Goal: Information Seeking & Learning: Learn about a topic

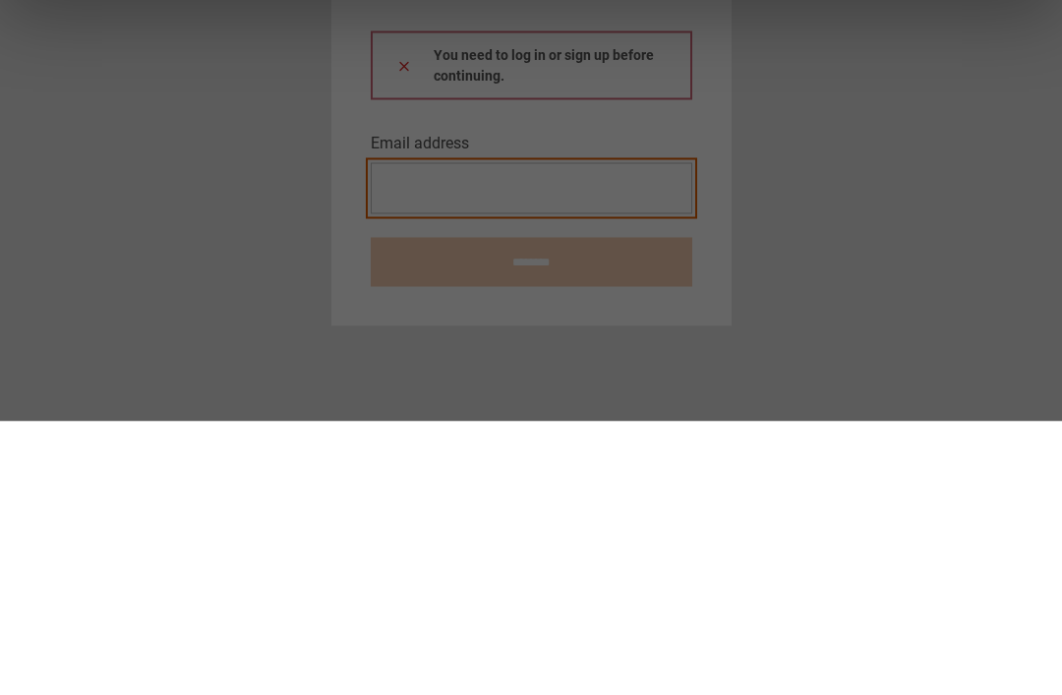
type input "**********"
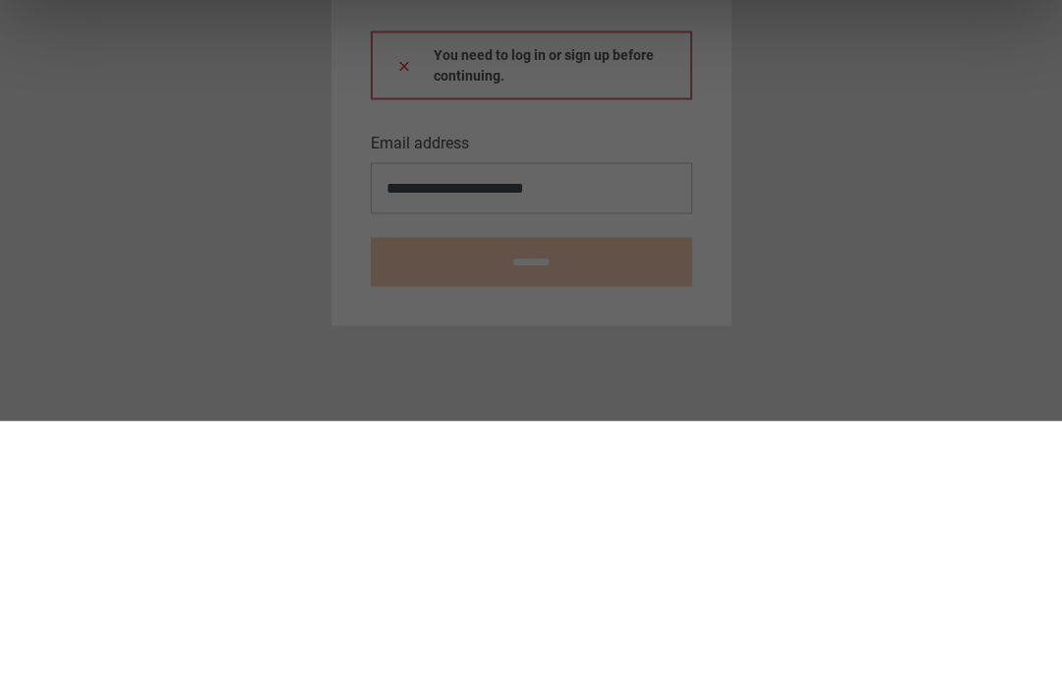
click at [403, 328] on button at bounding box center [404, 338] width 16 height 21
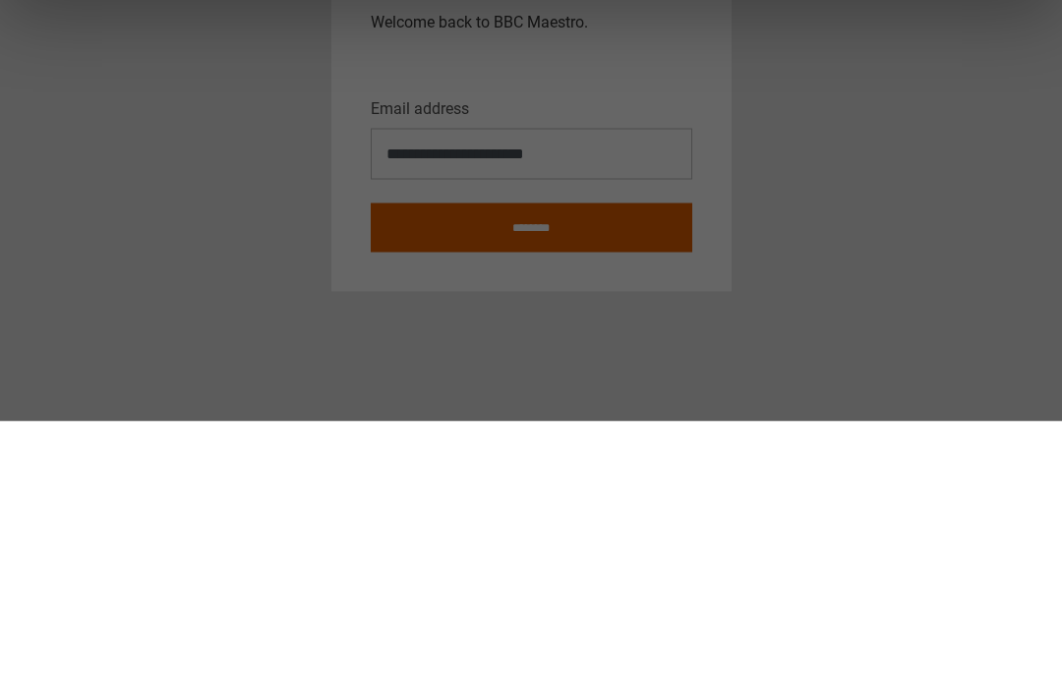
scroll to position [63, 0]
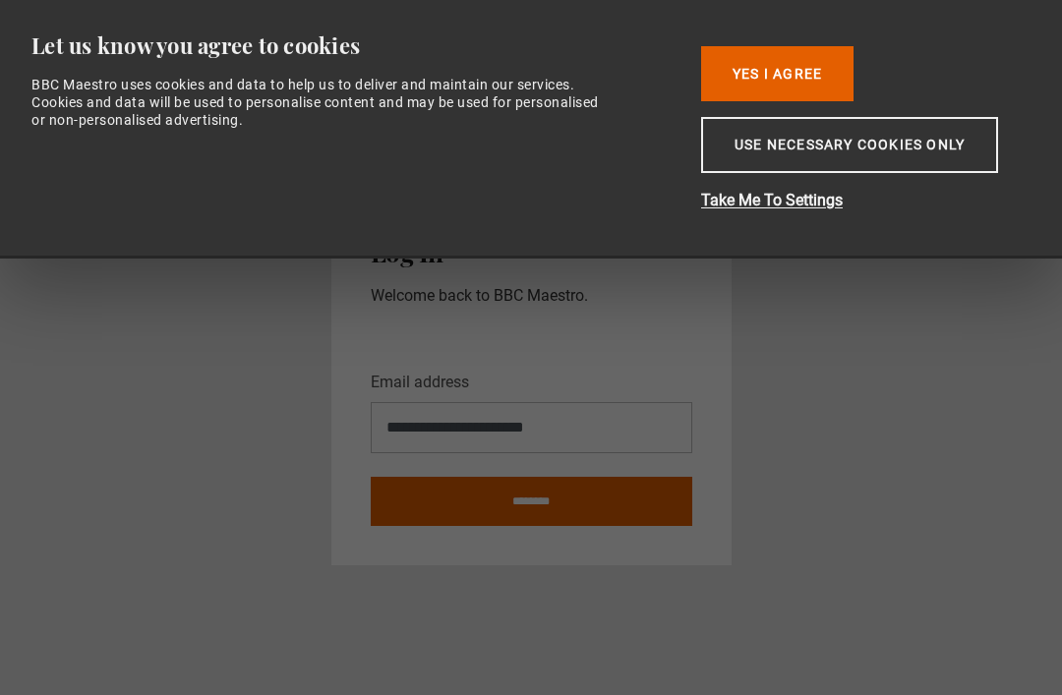
click at [809, 73] on button "Yes I Agree" at bounding box center [777, 73] width 152 height 55
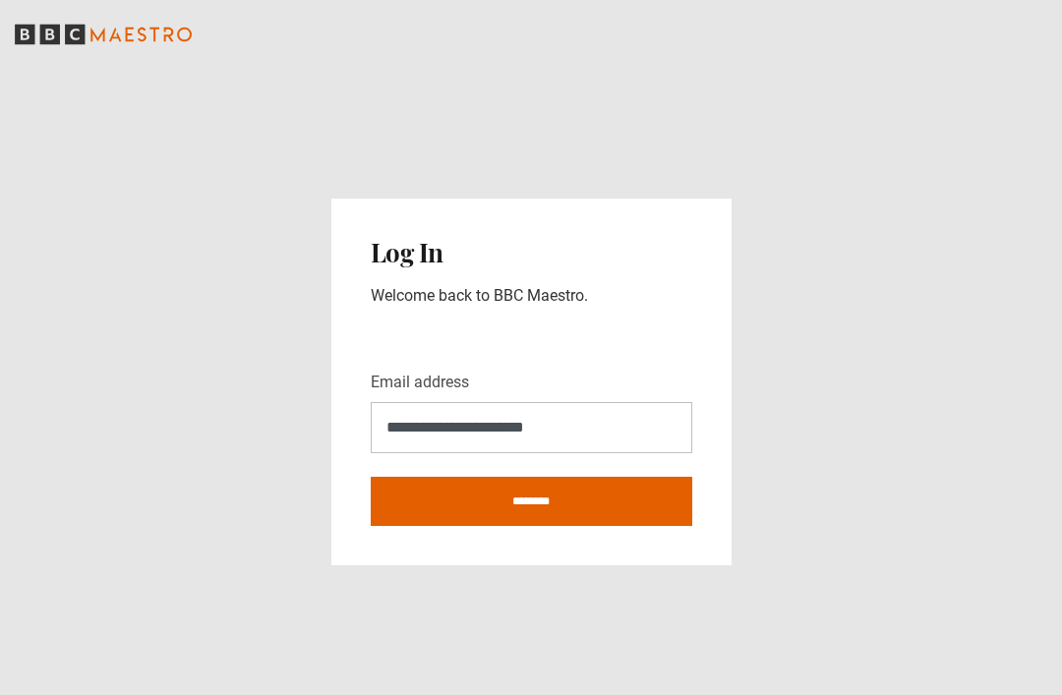
click at [621, 477] on input "********" at bounding box center [532, 501] width 322 height 49
type input "**********"
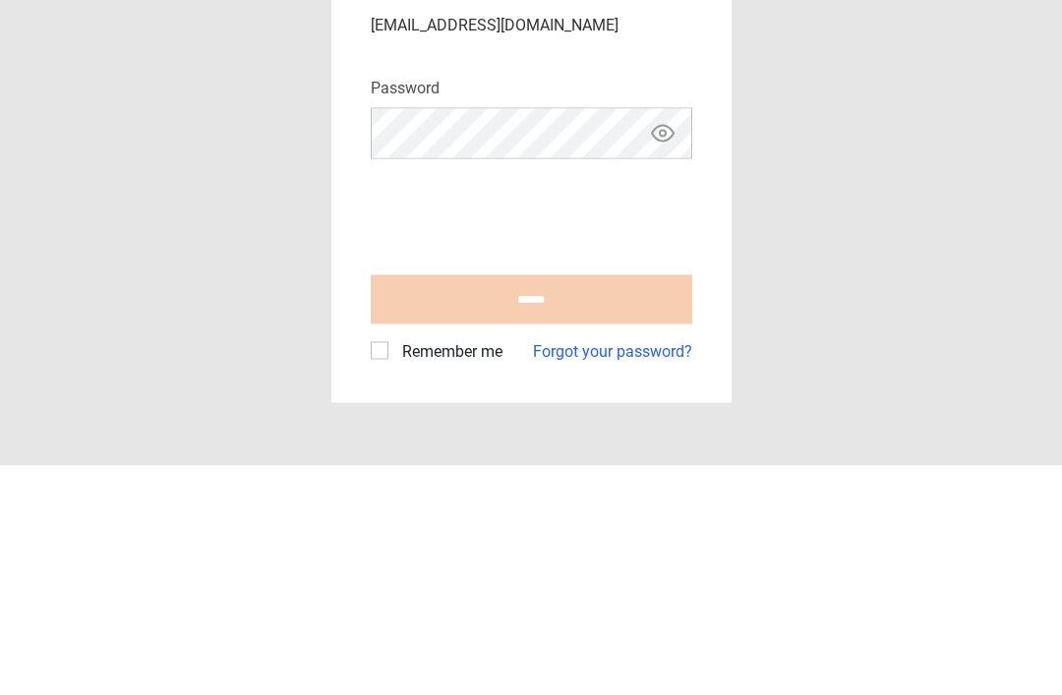
scroll to position [63, 0]
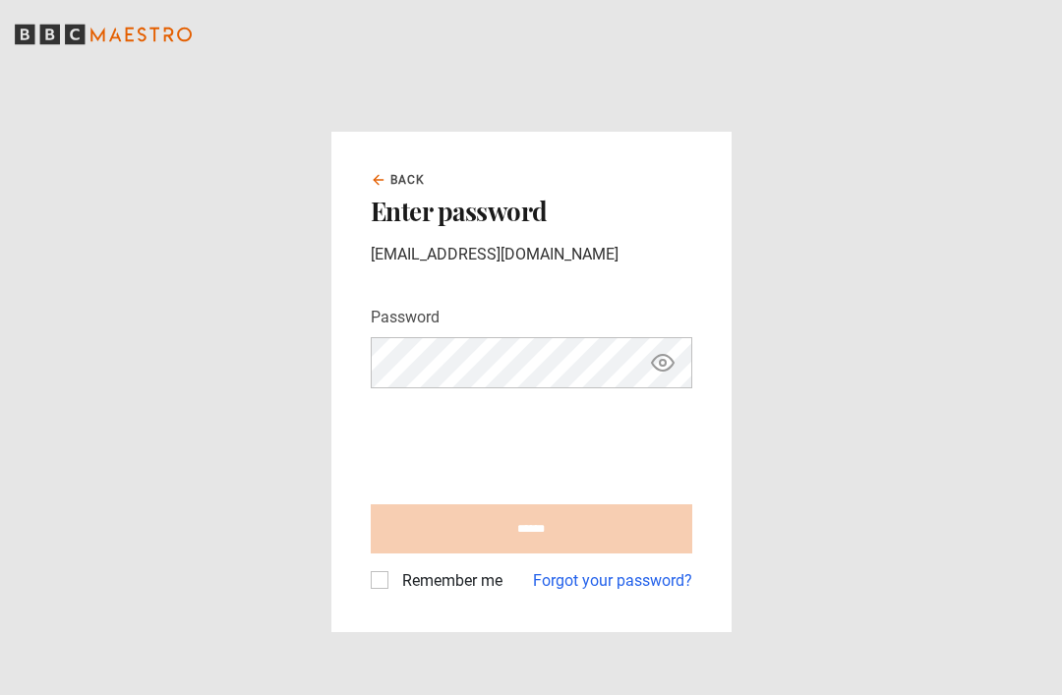
click at [394, 569] on label "Remember me" at bounding box center [448, 581] width 108 height 24
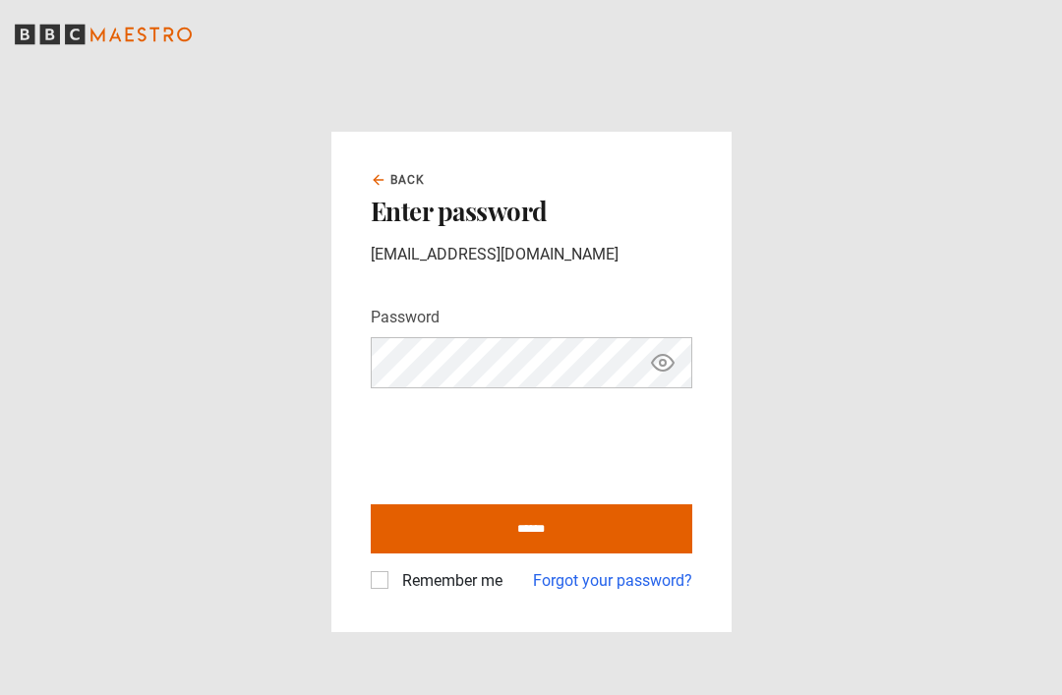
click at [618, 505] on input "******" at bounding box center [532, 529] width 322 height 49
type input "**********"
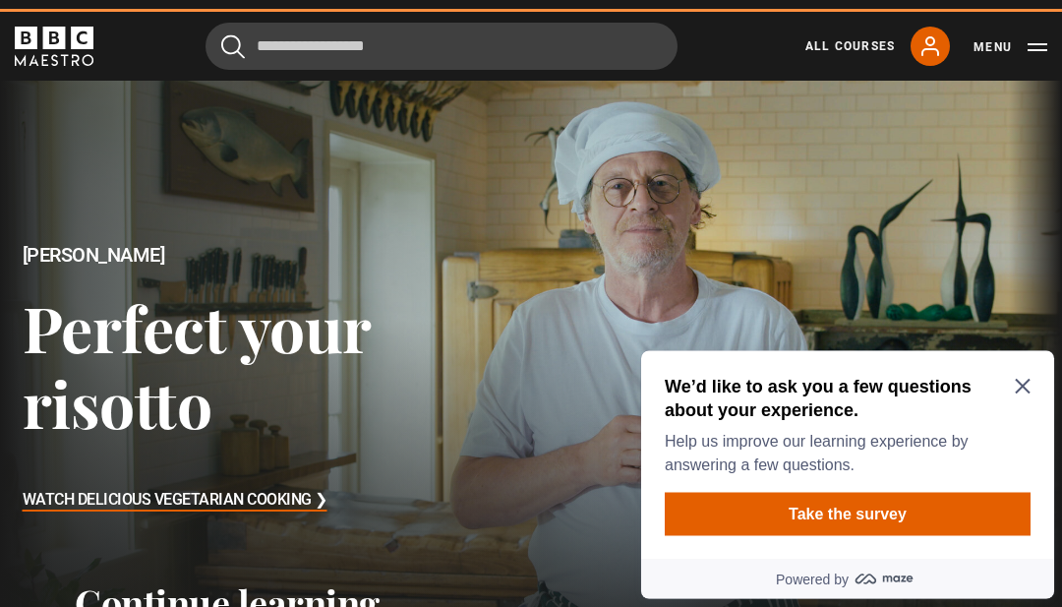
scroll to position [87, 0]
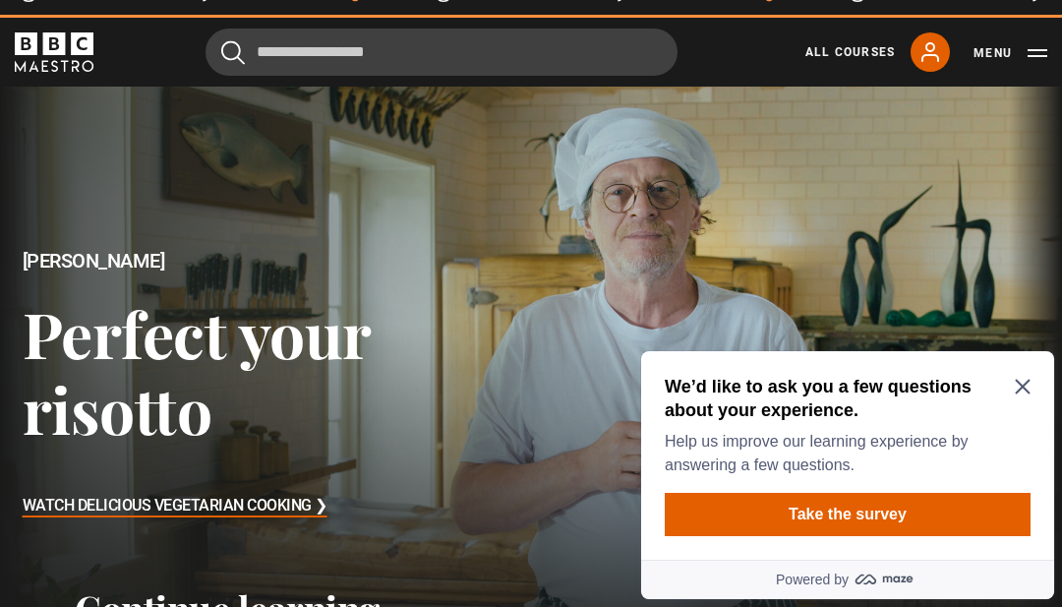
click at [1020, 381] on icon "Close Maze Prompt" at bounding box center [1023, 387] width 16 height 16
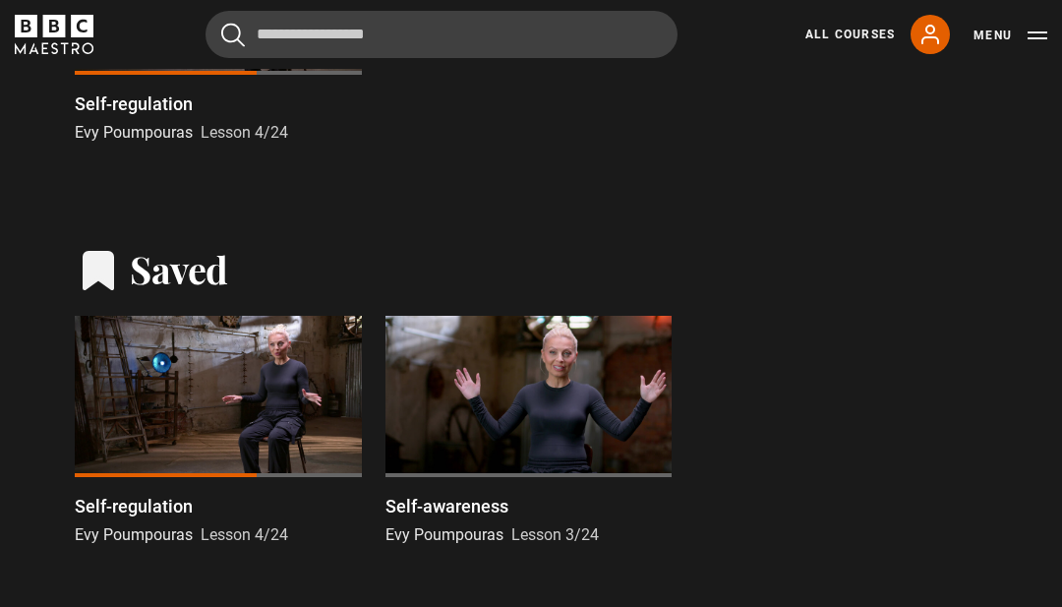
scroll to position [824, 0]
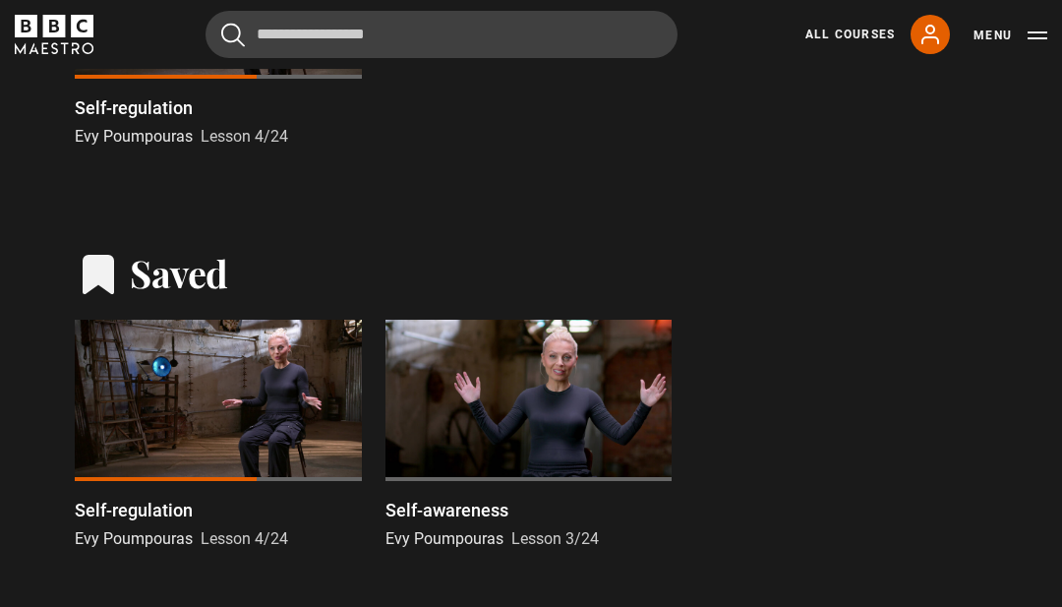
click at [232, 402] on div at bounding box center [218, 400] width 287 height 161
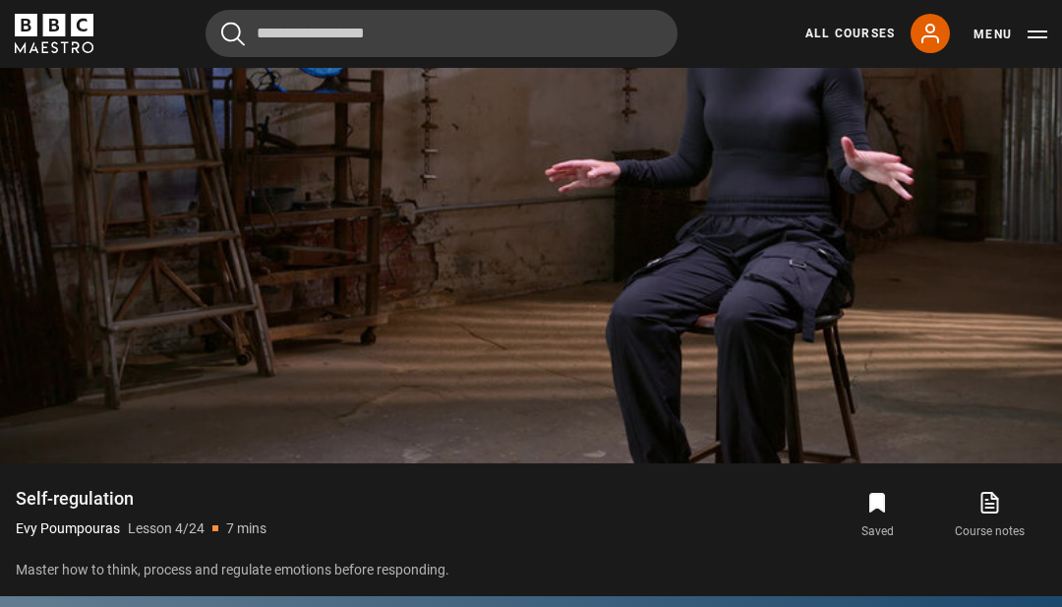
scroll to position [1160, 0]
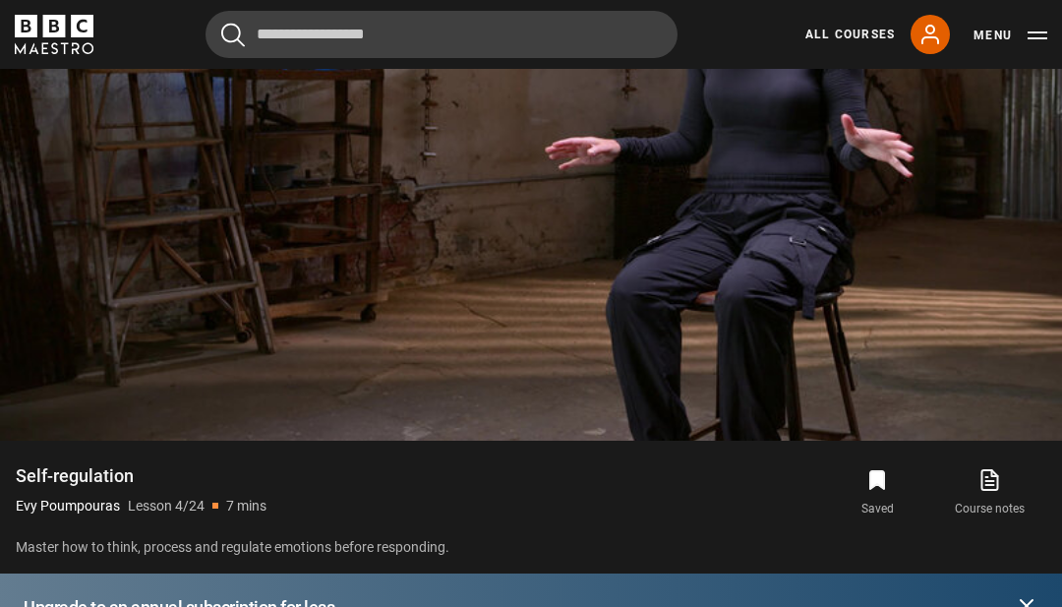
click at [398, 439] on video-js "Video Player is loading. Play Lesson Self-regulation 10s Skip Back 10 seconds P…" at bounding box center [531, 142] width 1062 height 598
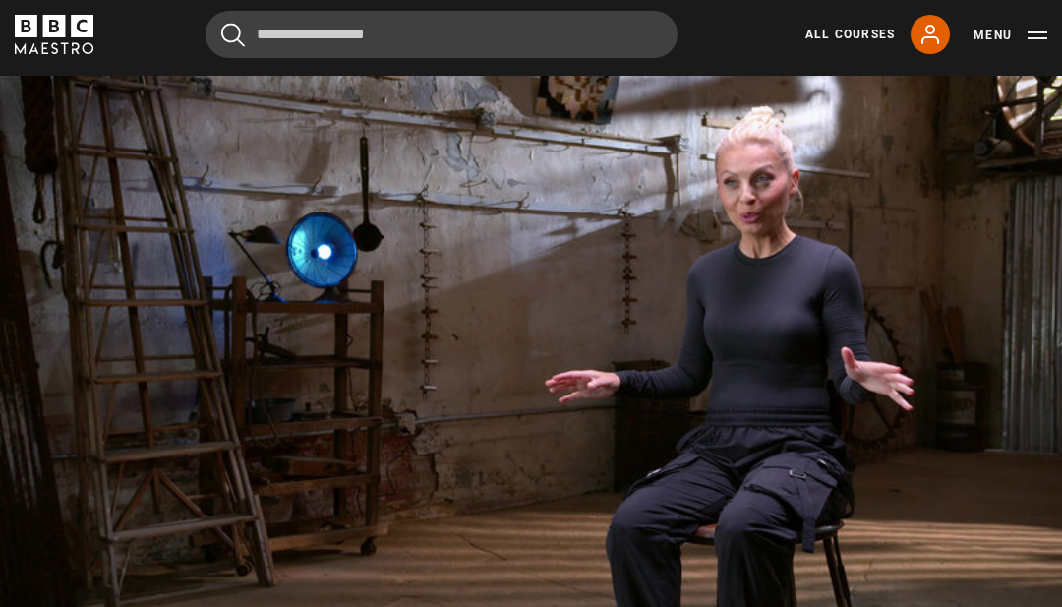
scroll to position [927, 0]
click at [435, 521] on video-js "Video Player is loading. Play Lesson Self-regulation 10s Skip Back 10 seconds P…" at bounding box center [531, 374] width 1062 height 598
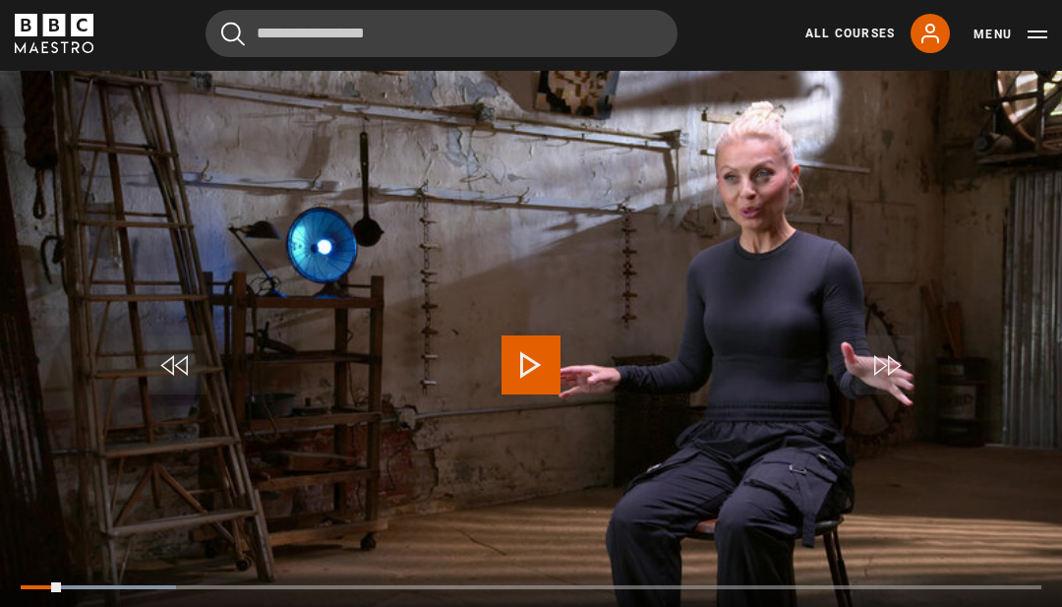
scroll to position [931, 0]
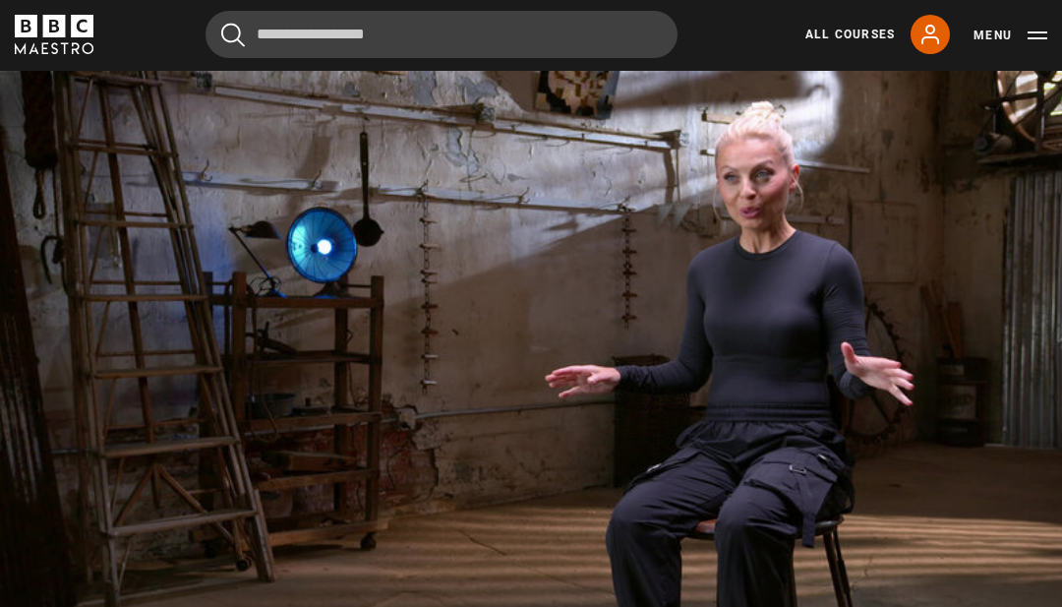
click at [107, 578] on video-js "Video Player is loading. Play Lesson Self-regulation 10s Skip Back 10 seconds P…" at bounding box center [531, 370] width 1062 height 598
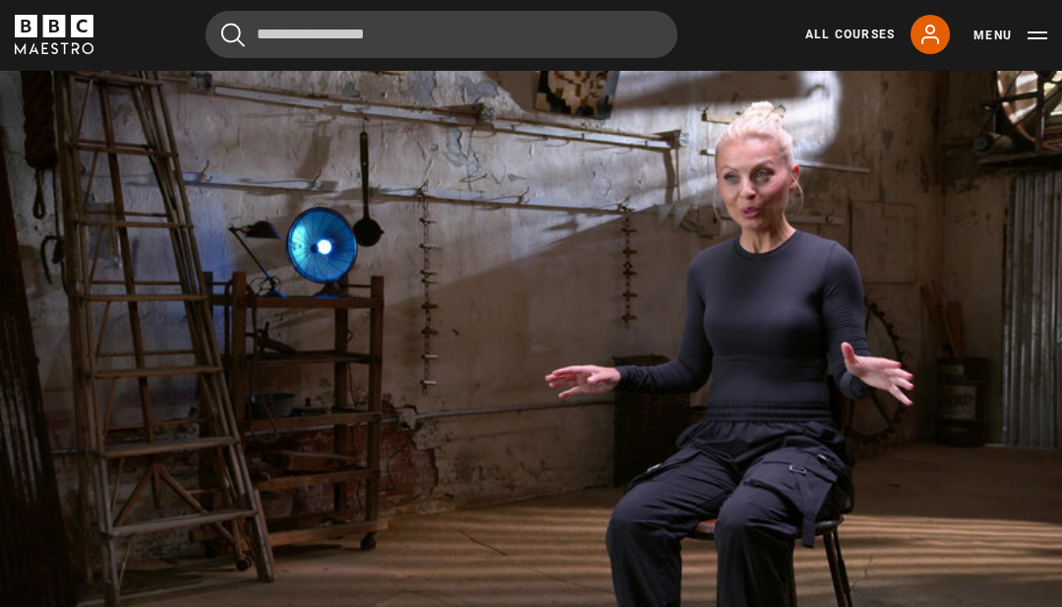
click at [205, 483] on video-js "Video Player is loading. Play Lesson Self-regulation 10s Skip Back 10 seconds P…" at bounding box center [531, 370] width 1062 height 598
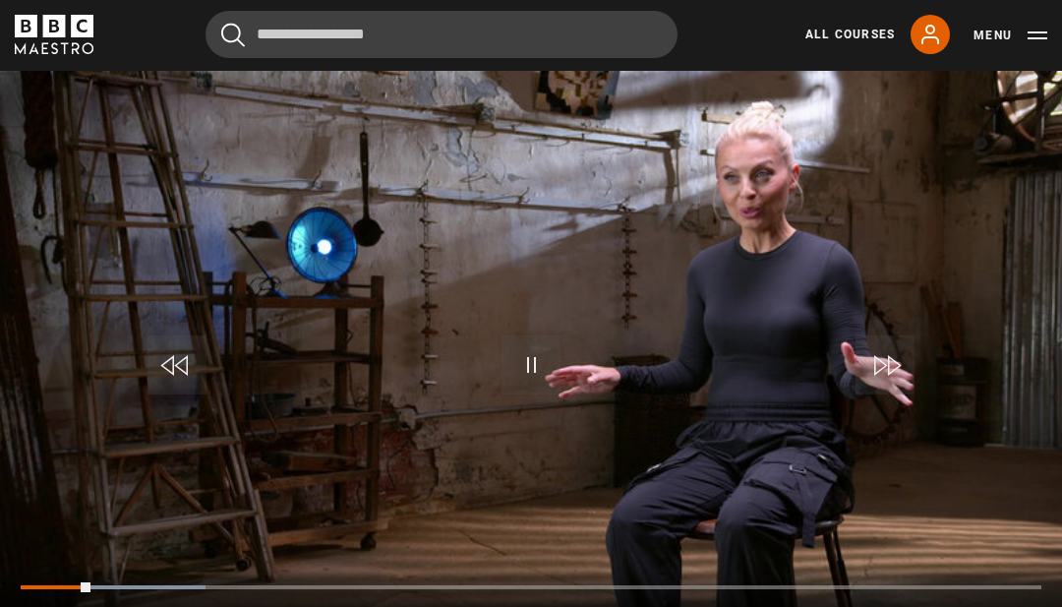
click at [70, 605] on div "10s Skip Back 10 seconds Pause 10s Skip Forward 10 seconds Loaded : 18.17% Paus…" at bounding box center [531, 614] width 1062 height 109
click at [93, 589] on div "Progress Bar" at bounding box center [124, 587] width 202 height 4
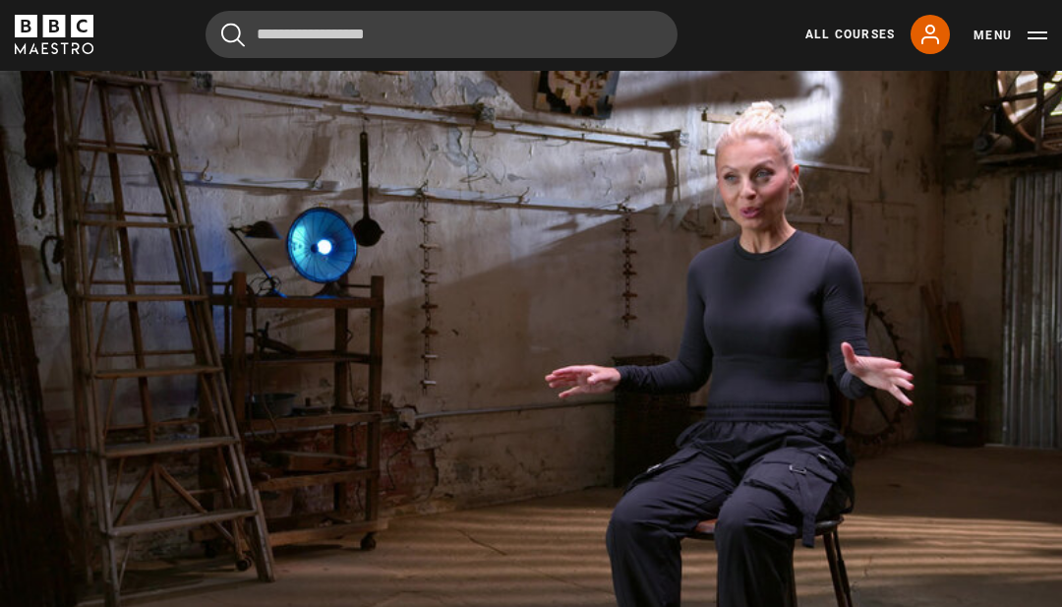
click at [126, 624] on div "10s Skip Back 10 seconds Pause 10s Skip Forward 10 seconds Loaded : 89.68% Paus…" at bounding box center [531, 614] width 1062 height 109
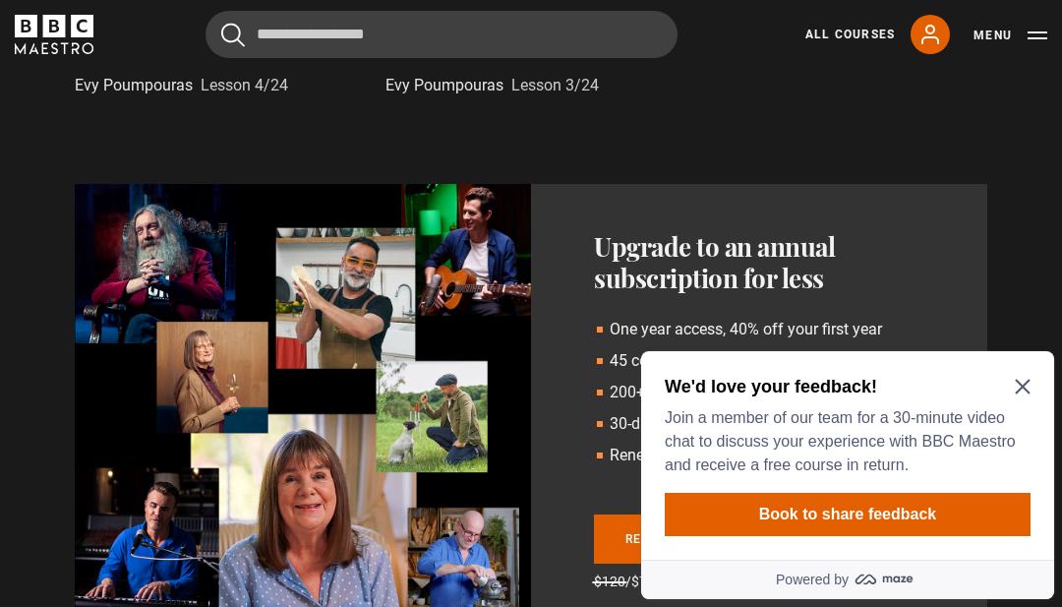
click at [1030, 385] on icon "Close Maze Prompt" at bounding box center [1023, 387] width 16 height 16
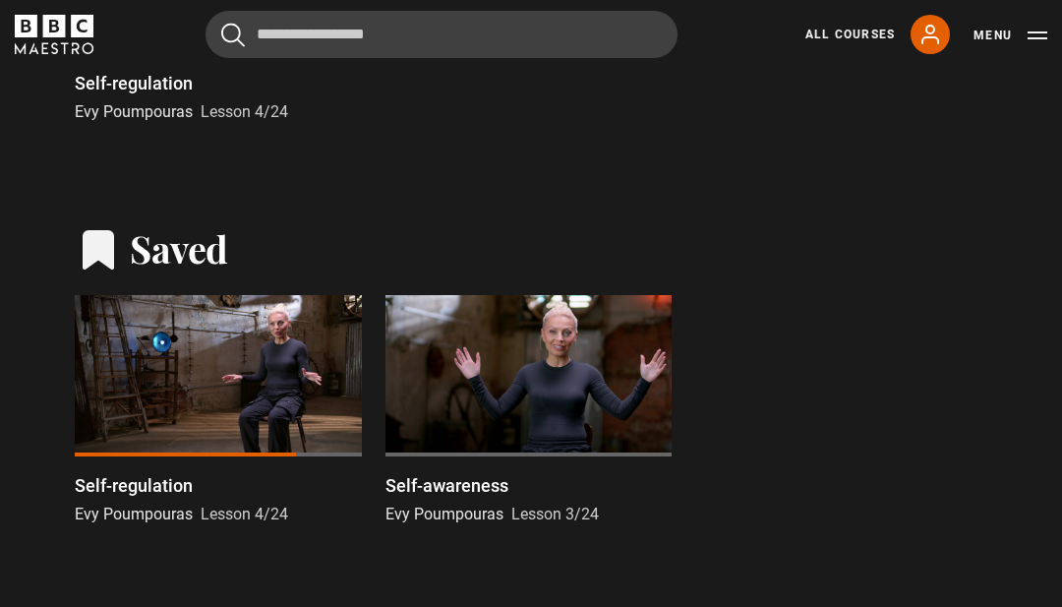
scroll to position [752, 0]
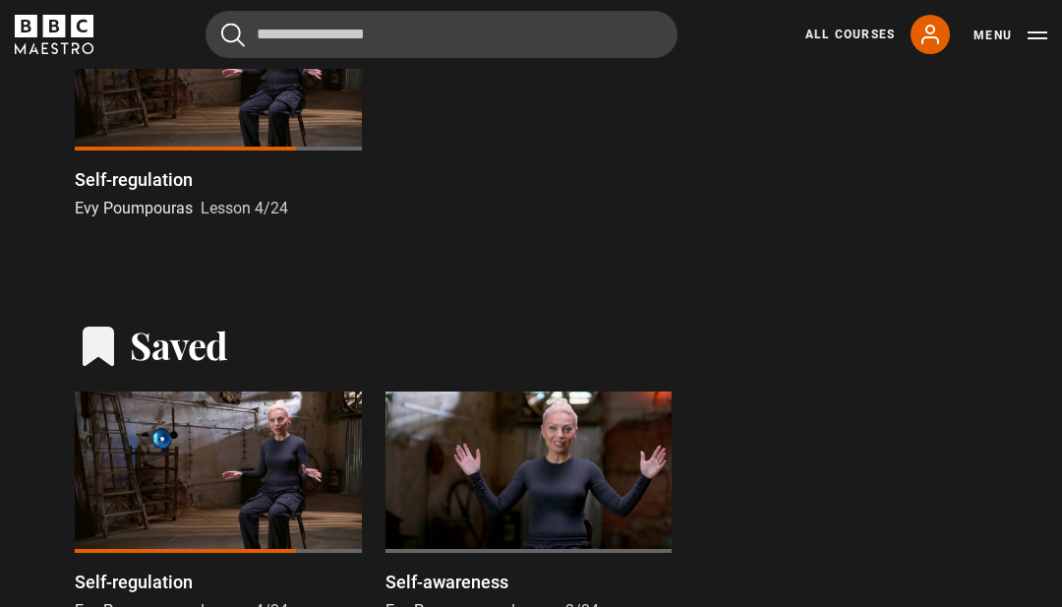
click at [169, 455] on div at bounding box center [218, 471] width 287 height 161
click at [167, 446] on div at bounding box center [218, 471] width 287 height 161
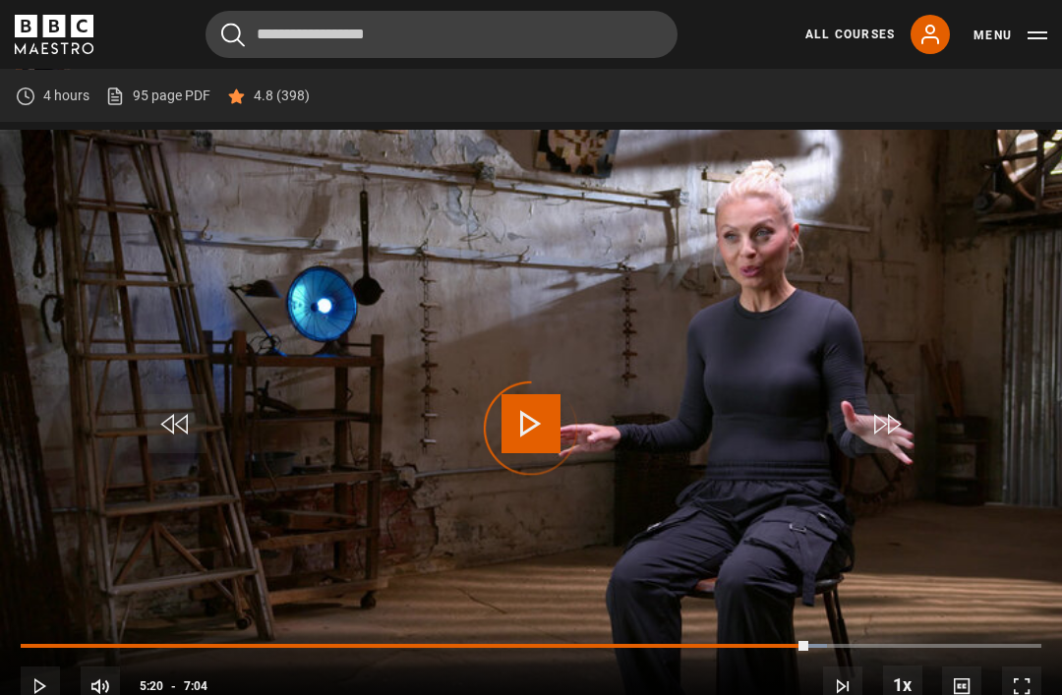
click at [784, 648] on div "Progress Bar" at bounding box center [415, 646] width 788 height 4
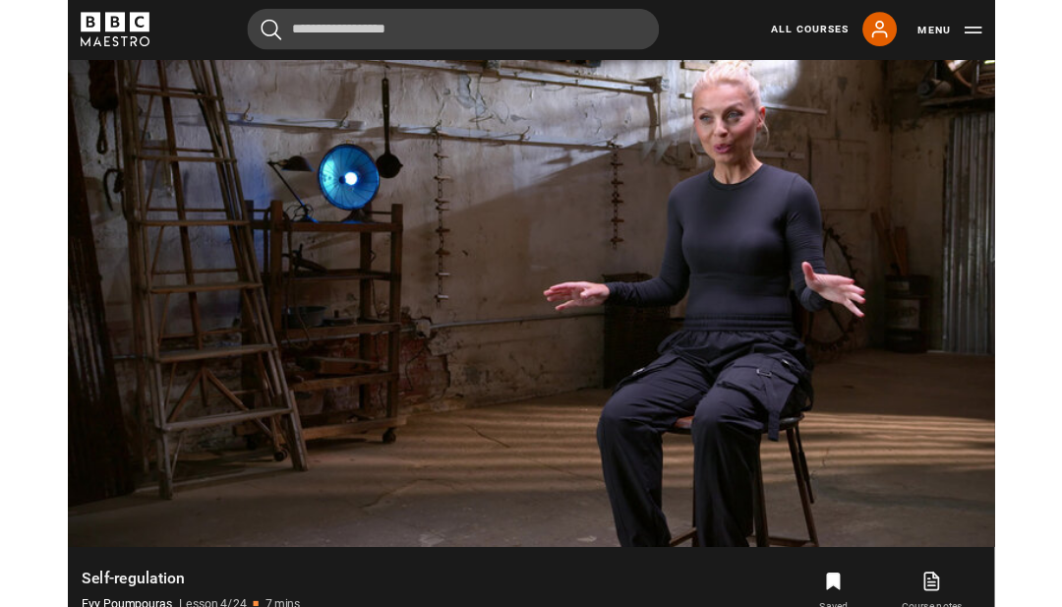
scroll to position [981, 0]
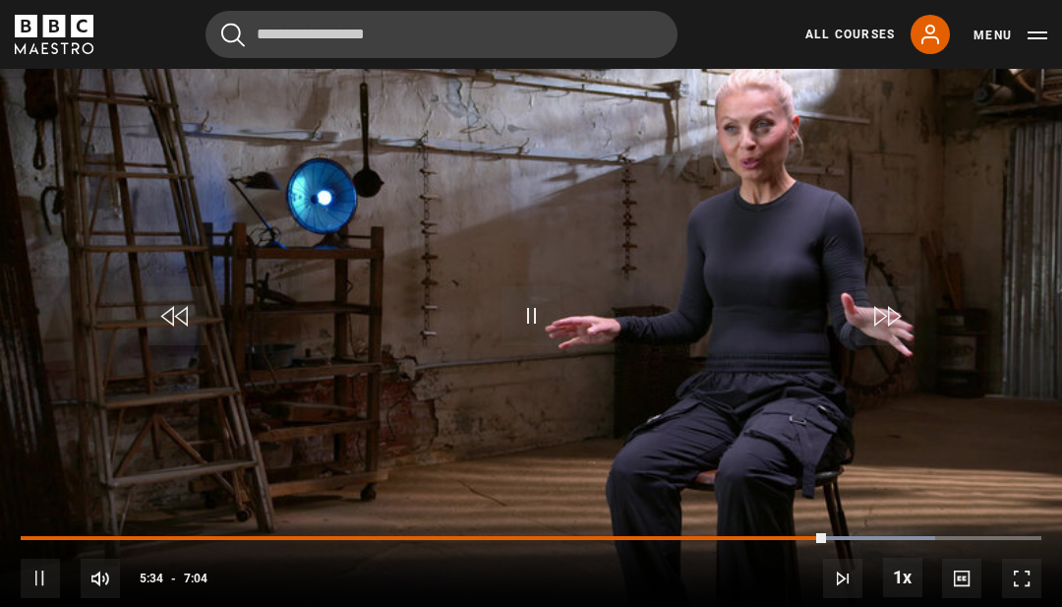
click at [96, 564] on div "10s Skip Back 10 seconds Pause 10s Skip Forward 10 seconds Loaded : 89.62% Paus…" at bounding box center [531, 564] width 1062 height 109
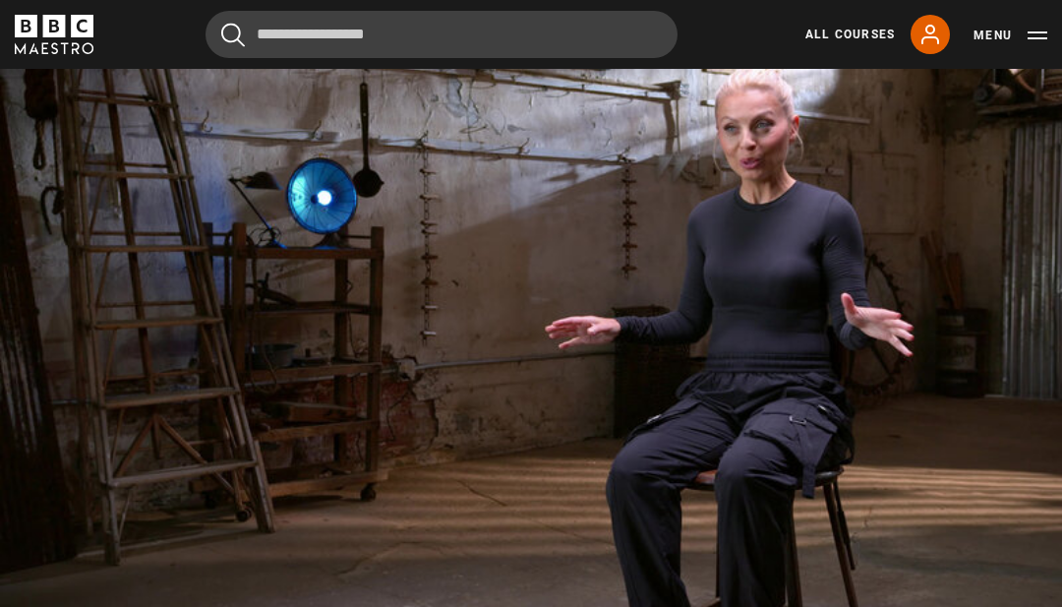
click at [70, 551] on div "10s Skip Back 10 seconds Pause 10s Skip Forward 10 seconds Loaded : 97.86% Paus…" at bounding box center [531, 564] width 1062 height 109
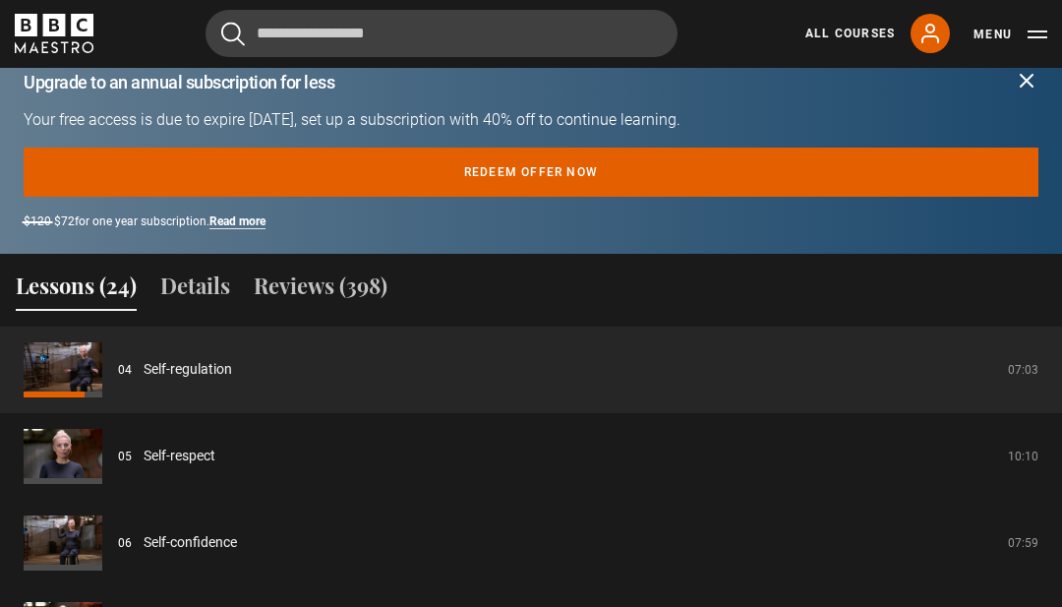
scroll to position [1686, 0]
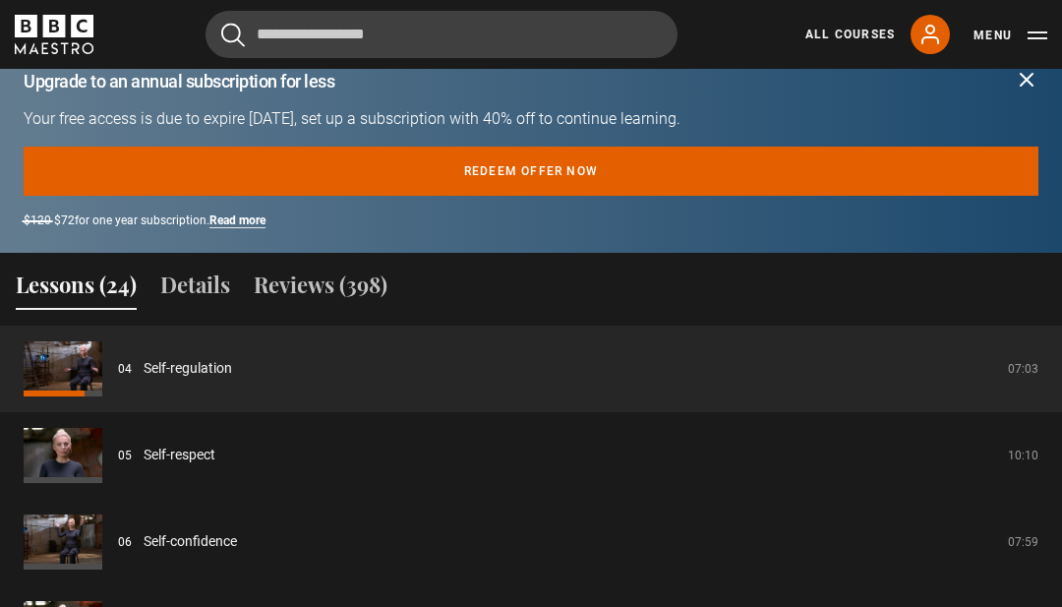
click at [144, 465] on link "Self-respect" at bounding box center [180, 455] width 72 height 21
click at [190, 445] on link "Self-respect" at bounding box center [180, 455] width 72 height 21
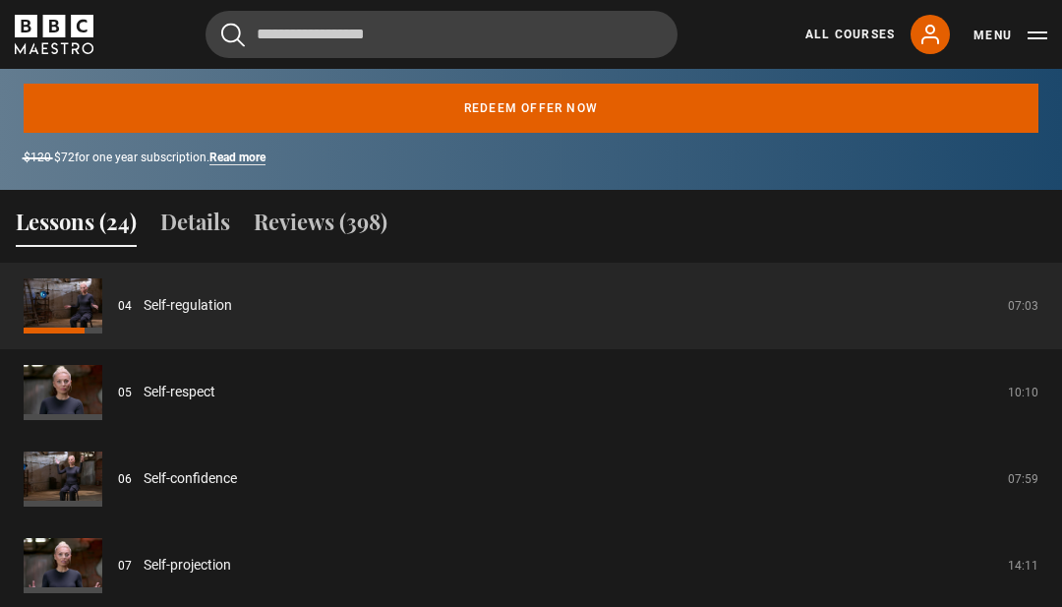
click at [144, 402] on link "Self-respect" at bounding box center [180, 392] width 72 height 21
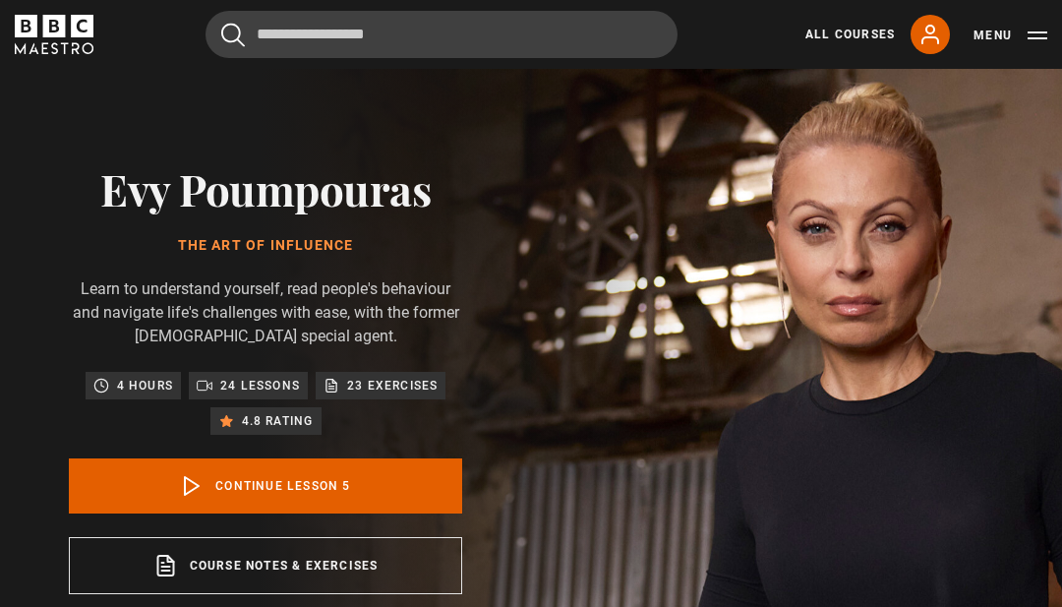
click at [288, 513] on link "Continue lesson 5" at bounding box center [265, 485] width 393 height 55
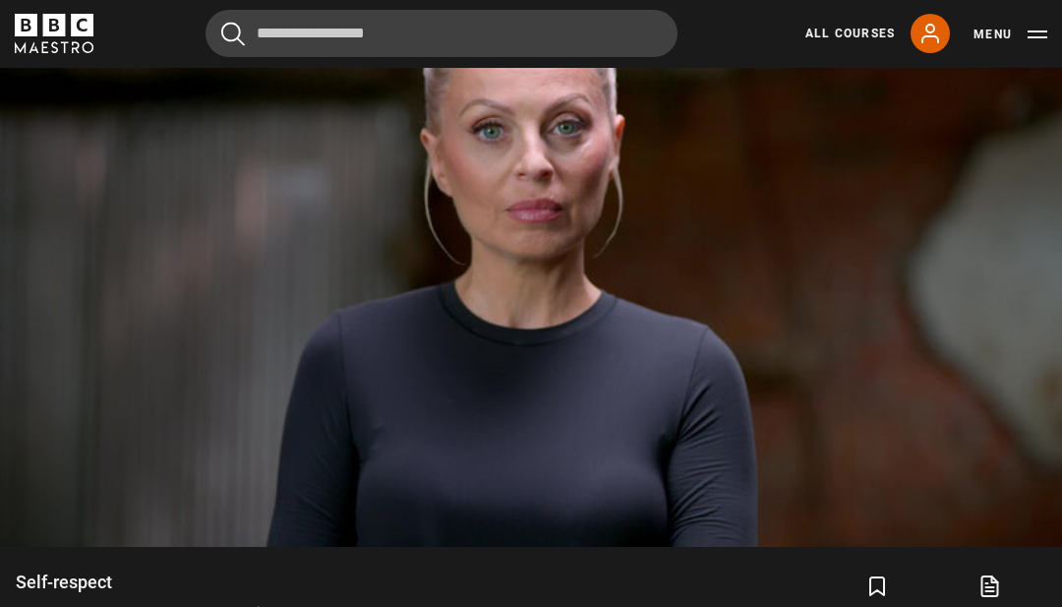
scroll to position [1053, 0]
click at [285, 501] on video-js "Video Player is loading. Play Lesson Self-respect 10s Skip Back 10 seconds Paus…" at bounding box center [531, 248] width 1062 height 598
click at [351, 490] on video-js "Video Player is loading. Play Lesson Self-respect 10s Skip Back 10 seconds Paus…" at bounding box center [531, 248] width 1062 height 598
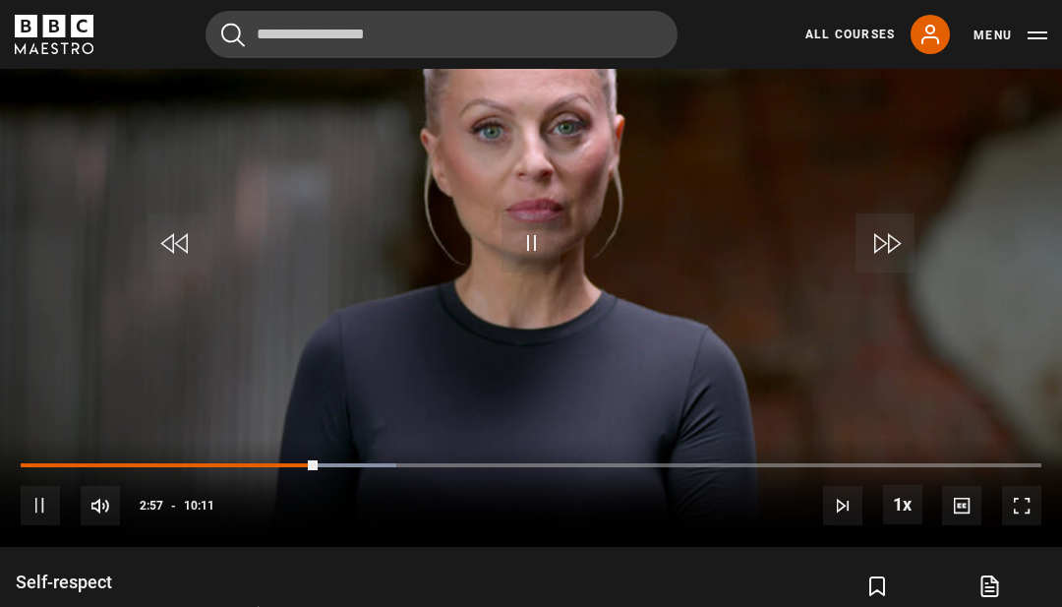
click at [92, 525] on span "Video Player" at bounding box center [100, 505] width 39 height 39
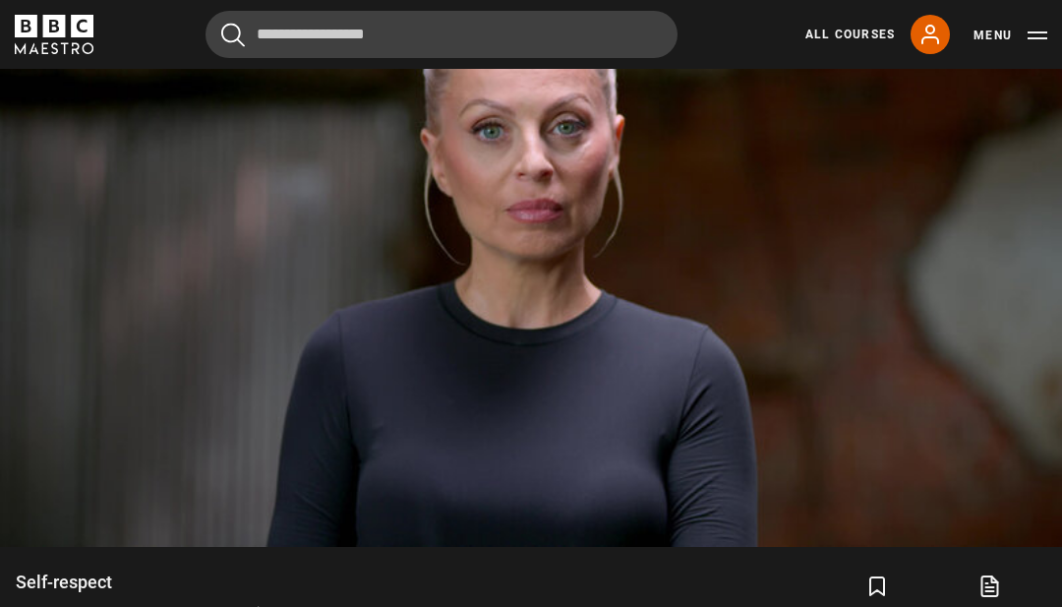
click at [32, 529] on video-js "Video Player is loading. Play Lesson Self-respect 10s Skip Back 10 seconds Paus…" at bounding box center [531, 248] width 1062 height 598
click at [73, 510] on video-js "Video Player is loading. Play Lesson Self-respect 10s Skip Back 10 seconds Paus…" at bounding box center [531, 248] width 1062 height 598
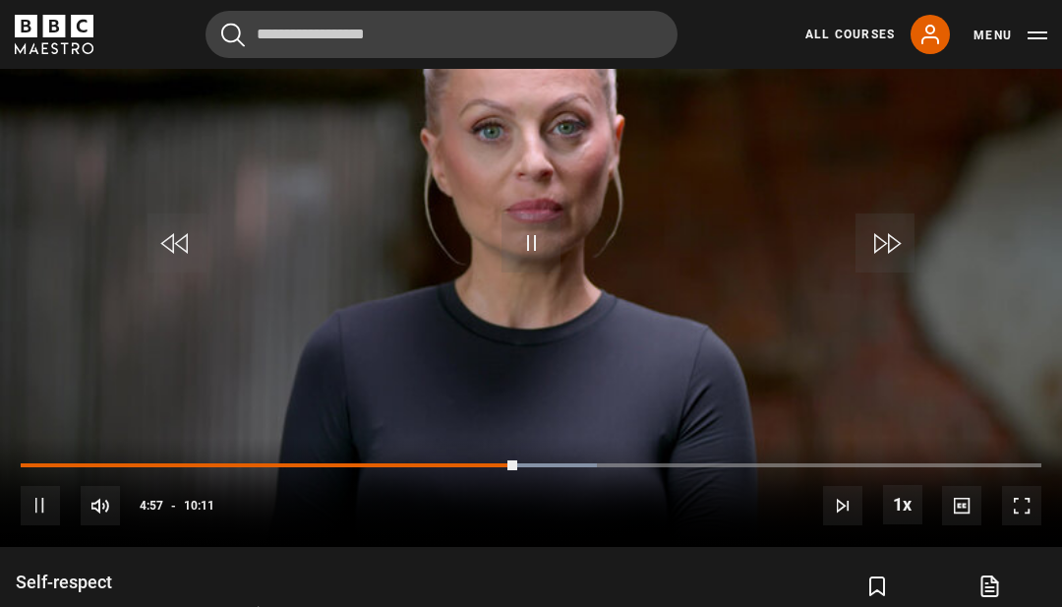
click at [127, 523] on div "10s Skip Back 10 seconds Pause 10s Skip Forward 10 seconds Loaded : 56.48% Paus…" at bounding box center [531, 492] width 1062 height 109
click at [258, 547] on div "10s Skip Back 10 seconds Pause 10s Skip Forward 10 seconds Loaded : 64.67% Paus…" at bounding box center [531, 492] width 1062 height 109
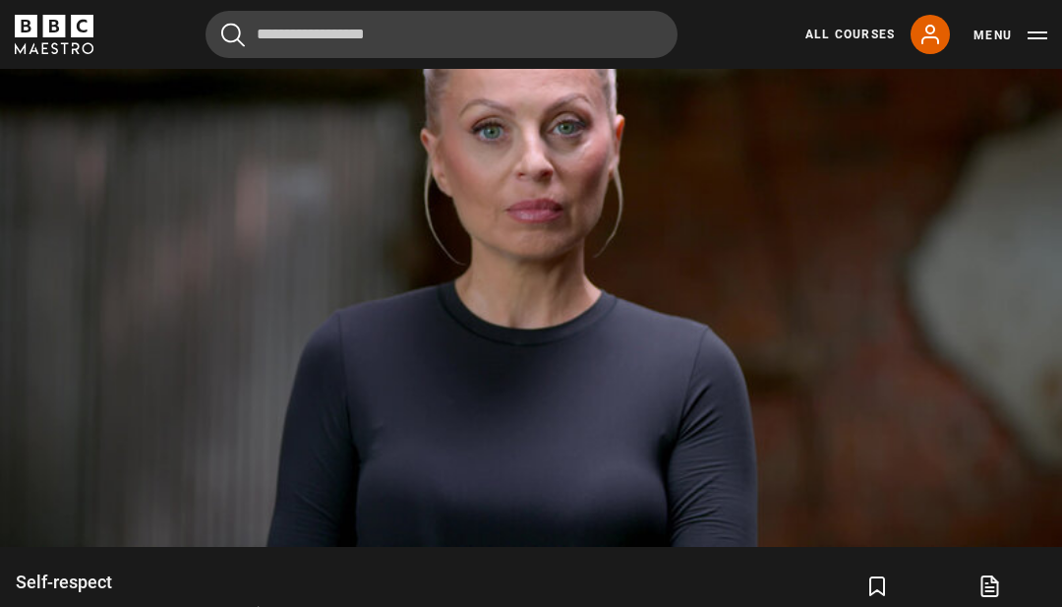
click at [882, 598] on icon "submit" at bounding box center [877, 586] width 24 height 24
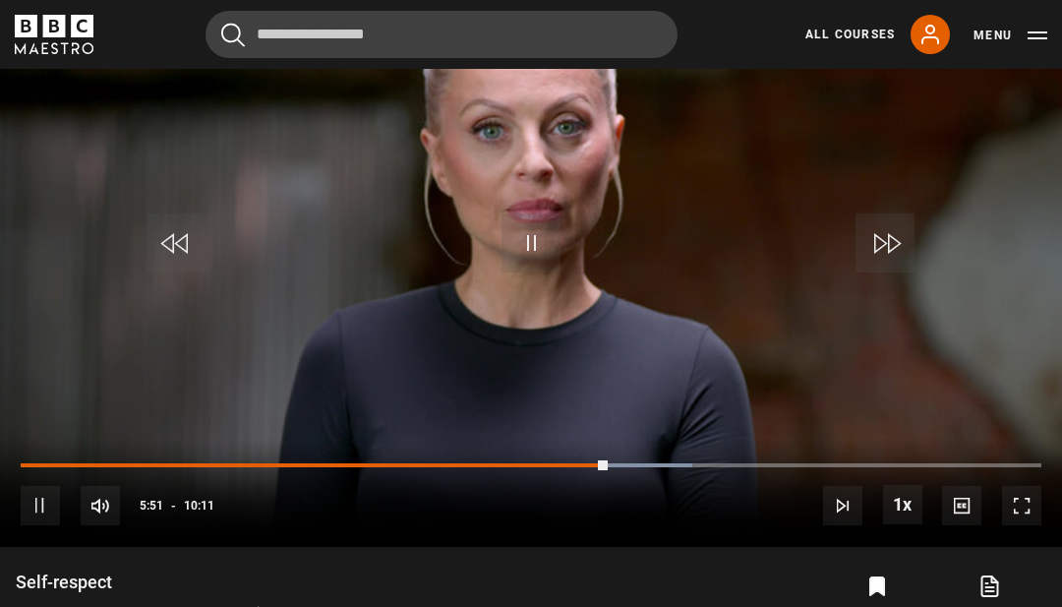
click at [865, 598] on icon "submit" at bounding box center [877, 586] width 24 height 24
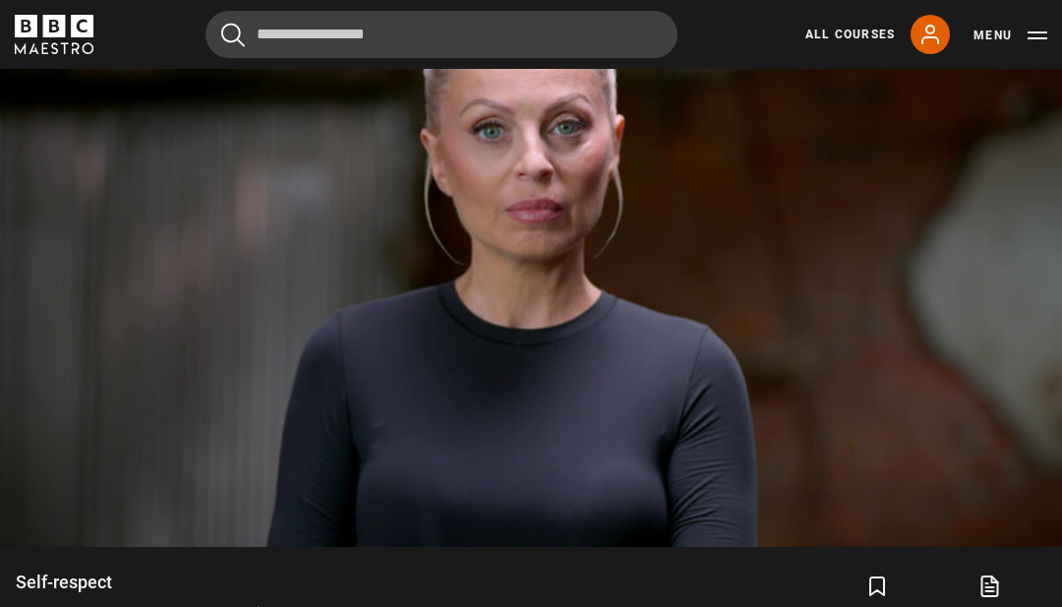
click at [876, 595] on icon "submit" at bounding box center [877, 586] width 14 height 18
click at [471, 428] on video-js "Video Player is loading. Play Lesson Self-respect 10s Skip Back 10 seconds Paus…" at bounding box center [531, 248] width 1062 height 598
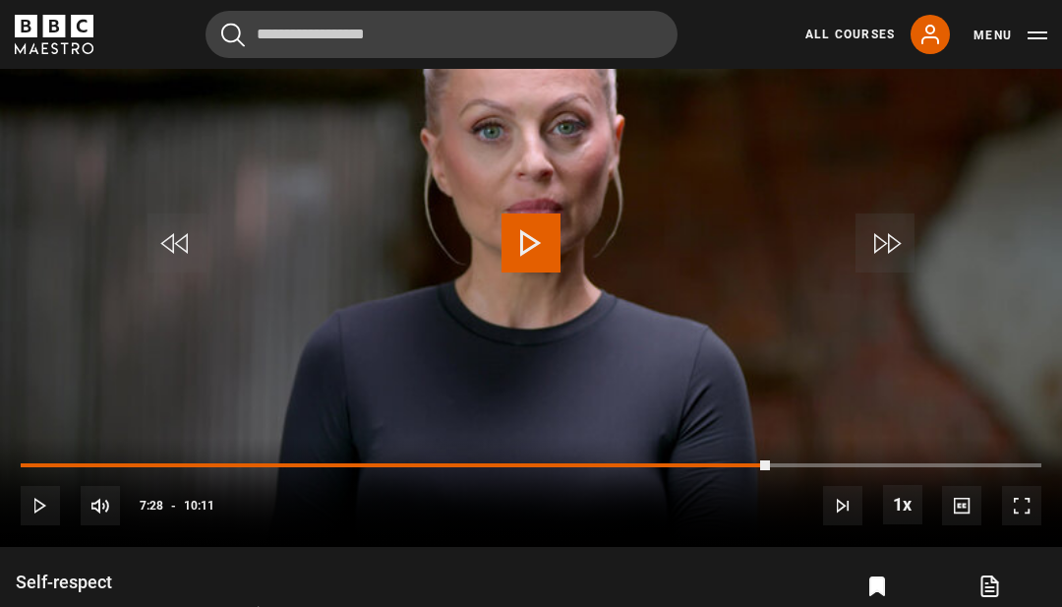
scroll to position [1116, 0]
